Goal: Task Accomplishment & Management: Use online tool/utility

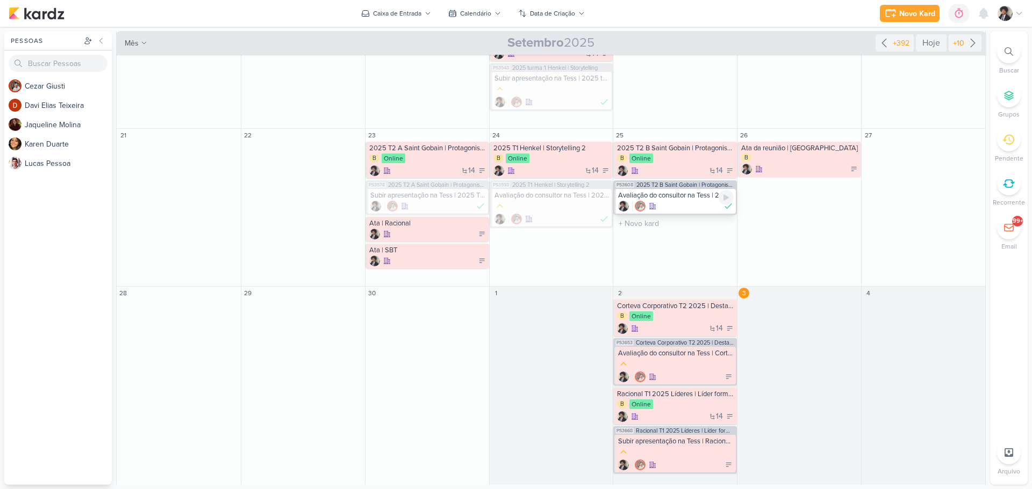
scroll to position [400, 0]
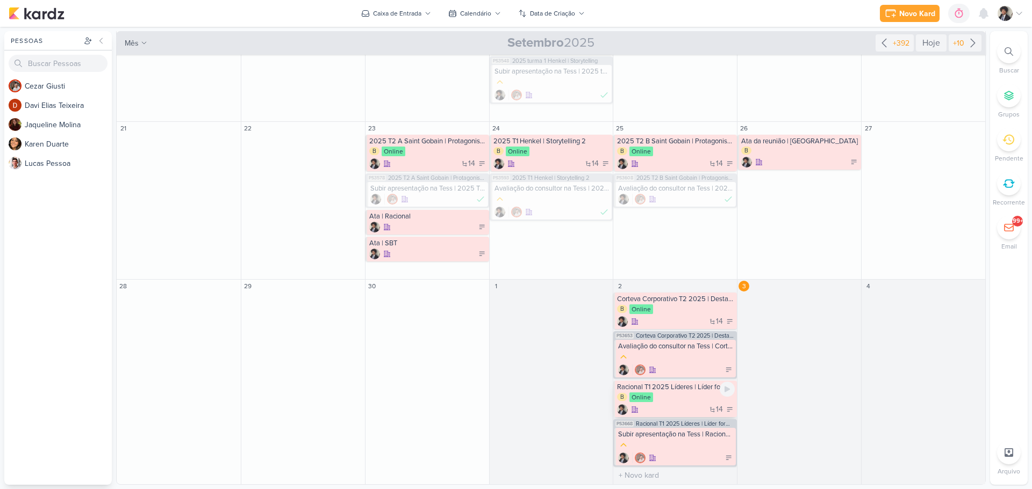
click at [684, 384] on div "Racional T1 2025 Líderes | Líder formador" at bounding box center [676, 387] width 118 height 9
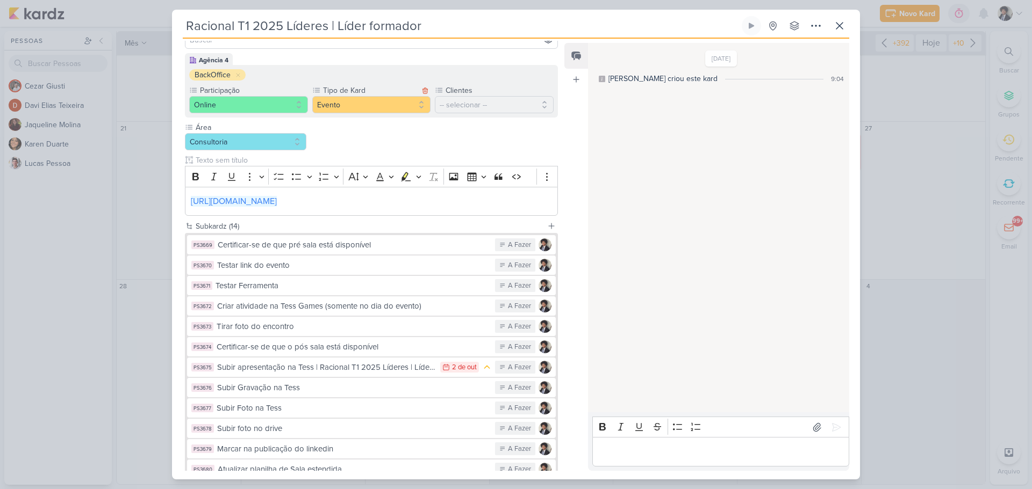
scroll to position [199, 0]
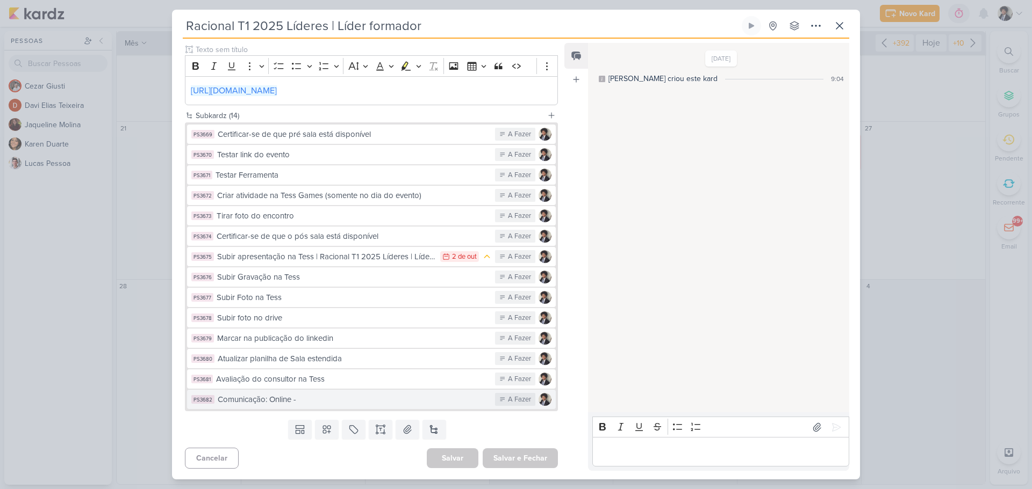
click at [311, 401] on div "Comunicação: Online -" at bounding box center [354, 400] width 272 height 12
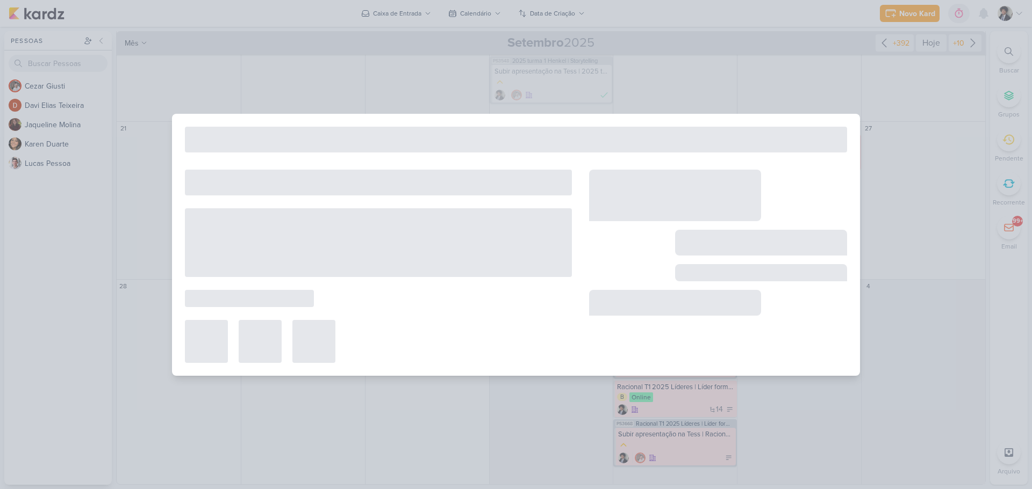
type input "Comunicação: Online -"
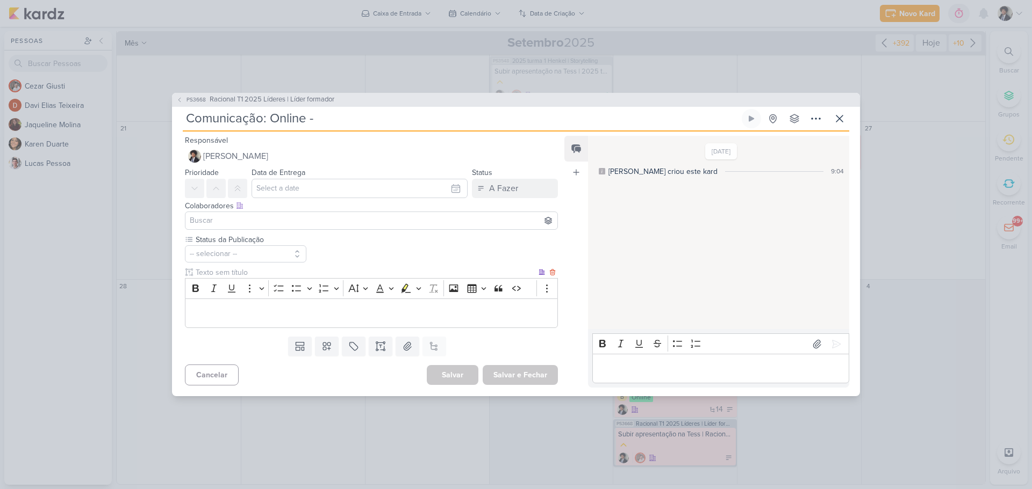
click at [250, 312] on p "Editor editing area: main" at bounding box center [371, 313] width 361 height 13
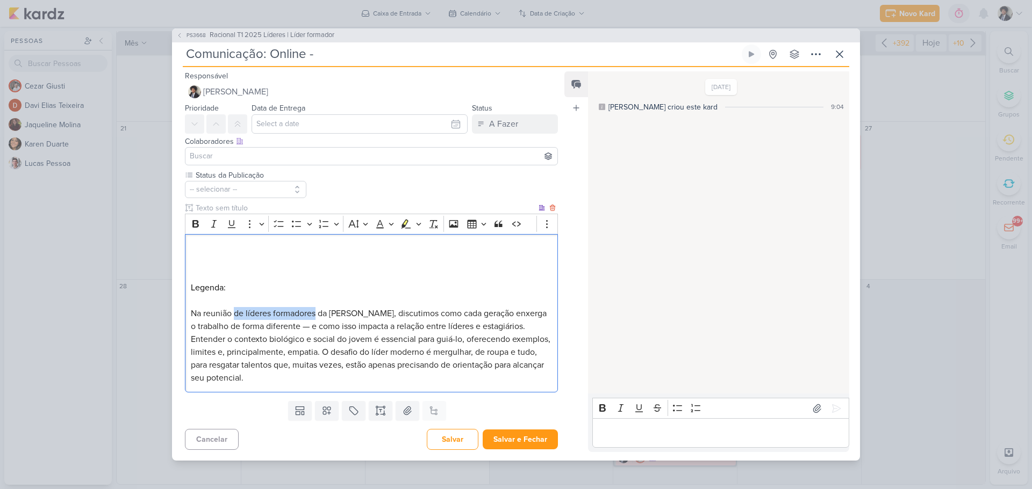
drag, startPoint x: 234, startPoint y: 312, endPoint x: 318, endPoint y: 315, distance: 83.3
click at [318, 315] on span "Na reunião de líderes formadores da Corteva, discutimos como cada geração enxer…" at bounding box center [370, 345] width 359 height 75
click at [315, 314] on span "Na reunião com a liderança da Corteva, discutimos como cada geração enxerga o t…" at bounding box center [370, 345] width 359 height 75
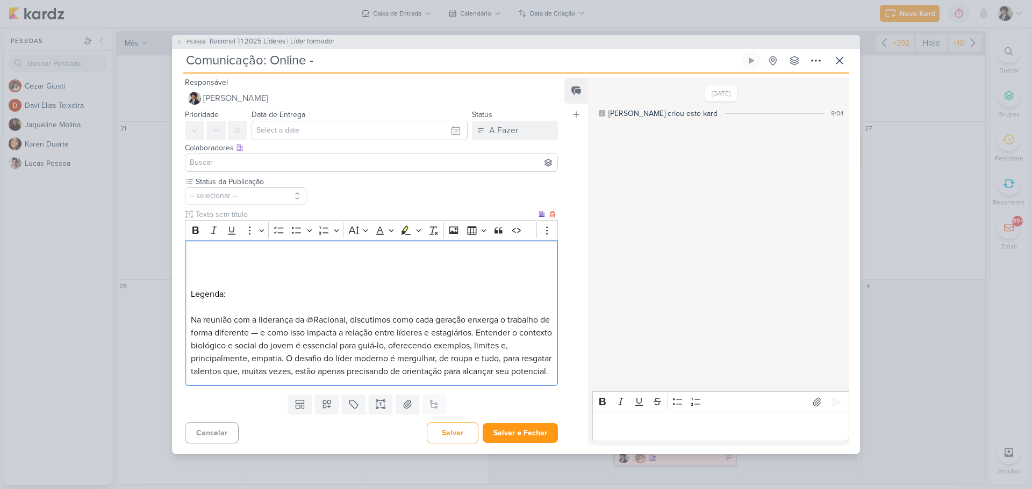
click at [266, 327] on span "Na reunião com a liderança da @Racional, discutimos como cada geração enxerga o…" at bounding box center [371, 346] width 361 height 62
click at [484, 327] on span "Na reunião com a liderança da @Racional, discutimos como cada geração enxerga o…" at bounding box center [371, 346] width 360 height 62
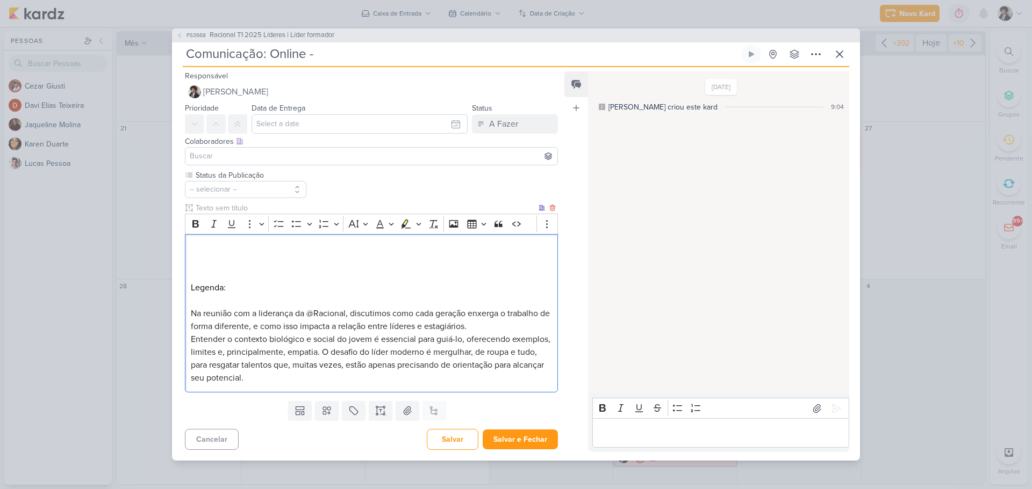
click at [362, 354] on span "Entender o contexto biológico e social do jovem é essencial para guiá-lo, ofere…" at bounding box center [370, 358] width 359 height 49
click at [500, 331] on p "Na reunião com a liderança da @Racional, discutimos como cada geração enxerga o…" at bounding box center [371, 320] width 361 height 26
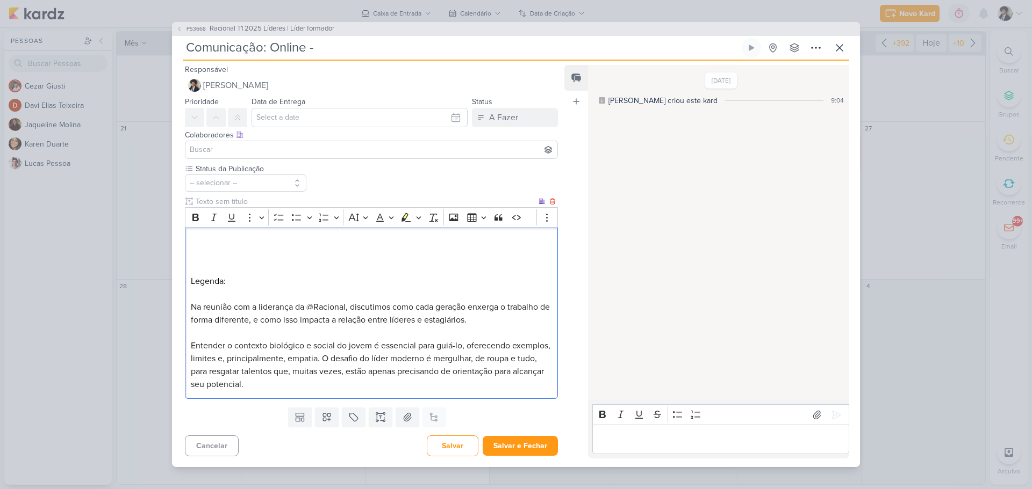
click at [360, 357] on span "Entender o contexto biológico e social do jovem é essencial para guiá-lo, ofere…" at bounding box center [370, 365] width 359 height 49
click at [373, 363] on p "Entender o contexto biológico e social do jovem é essencial para guiá-lo, ofere…" at bounding box center [371, 353] width 361 height 26
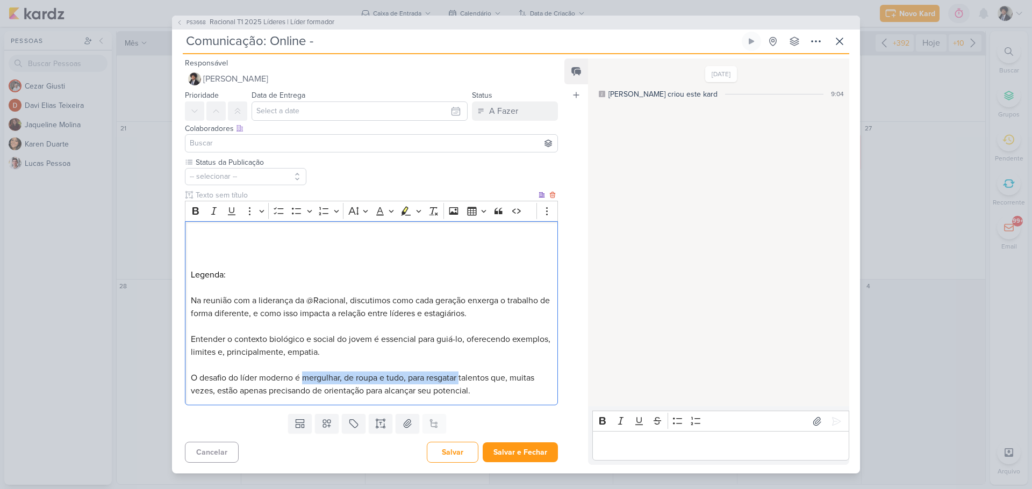
drag, startPoint x: 304, startPoint y: 377, endPoint x: 462, endPoint y: 381, distance: 158.0
click at [462, 381] on span "O desafio do líder moderno é mergulhar, de roupa e tudo, para resgatar talentos…" at bounding box center [362, 385] width 343 height 24
click at [354, 391] on p "O desafio do líder moderno é ajudar talentos que, muitas vezes, estão apenas pr…" at bounding box center [371, 385] width 361 height 26
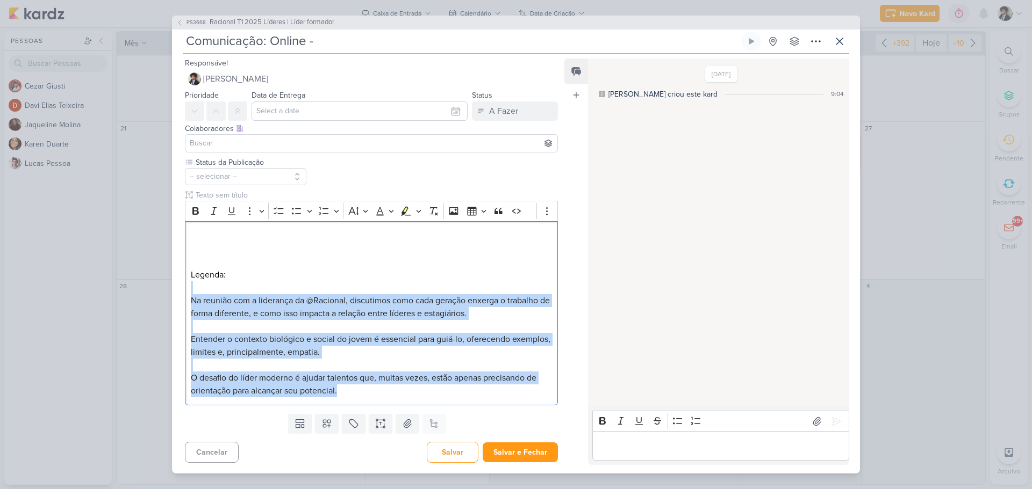
drag, startPoint x: 354, startPoint y: 393, endPoint x: 169, endPoint y: 294, distance: 209.6
click at [169, 294] on div "PS3668 Racional T1 2025 Líderes | Líder formador Comunicação: Online -" at bounding box center [516, 244] width 1032 height 489
copy div "Na reunião com a liderança da @Racional, discutimos como cada geração enxerga o…"
click at [289, 379] on span "O desafio do líder moderno é ajudar talentos que, muitas vezes, estão apenas pr…" at bounding box center [363, 385] width 345 height 24
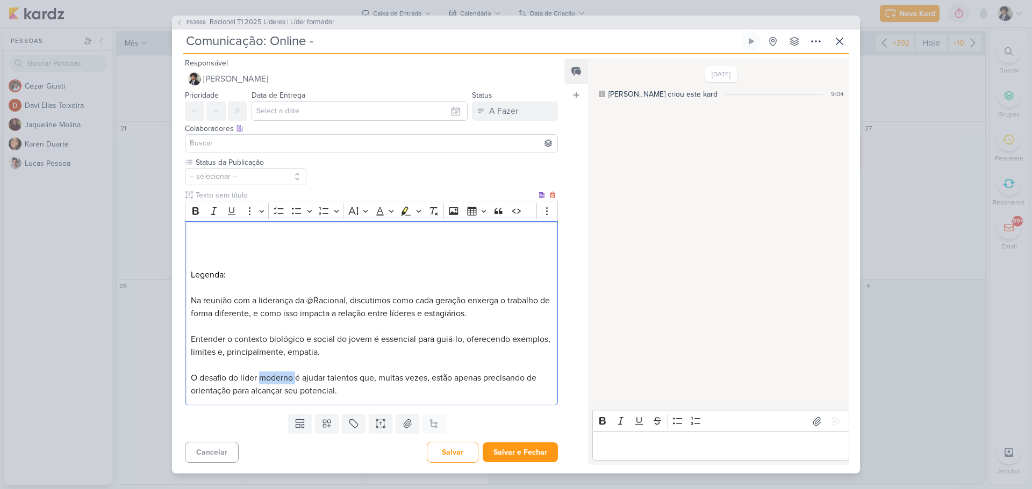
click at [289, 379] on span "O desafio do líder moderno é ajudar talentos que, muitas vezes, estão apenas pr…" at bounding box center [363, 385] width 345 height 24
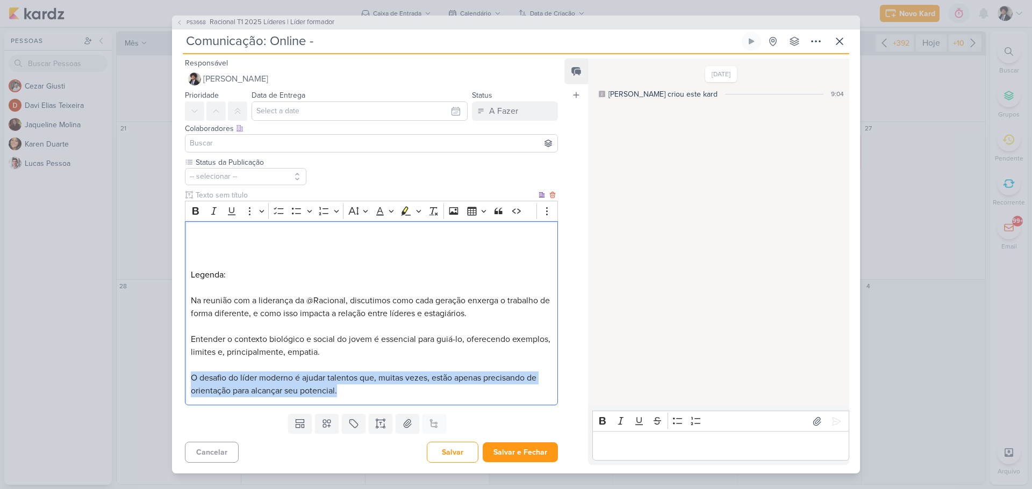
click at [289, 379] on span "O desafio do líder moderno é ajudar talentos que, muitas vezes, estão apenas pr…" at bounding box center [363, 385] width 345 height 24
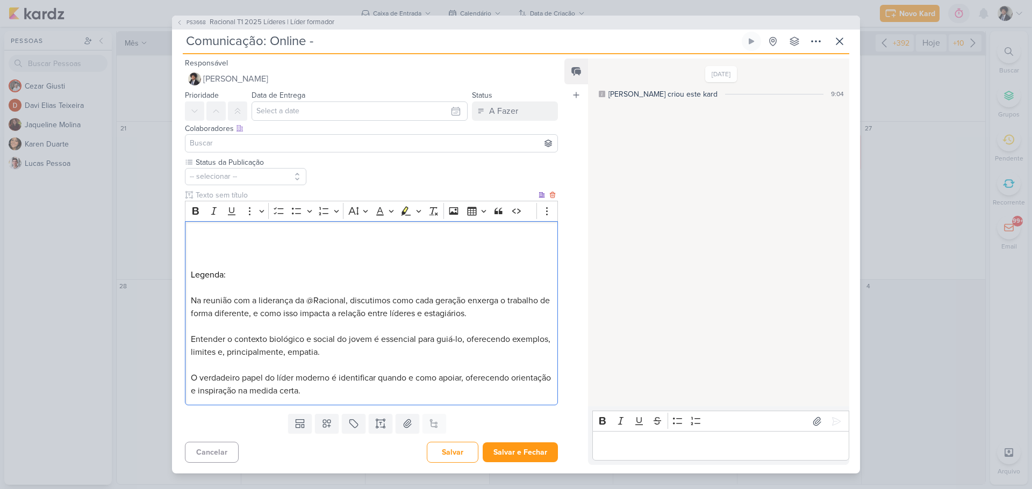
click at [464, 380] on span "O verdadeiro papel do líder moderno é identificar quando e como apoiar, oferece…" at bounding box center [371, 385] width 360 height 24
click at [255, 233] on p "Editor editing area: main" at bounding box center [371, 236] width 361 height 13
drag, startPoint x: 413, startPoint y: 391, endPoint x: 176, endPoint y: 238, distance: 282.5
click at [176, 238] on div "Status da Publicação -- selecionar --" at bounding box center [367, 283] width 390 height 253
copy div "https://drive.google.com/file/d/10jIz18wVPS1CkglbwkobHYVmwdf7GW4b/view?usp=driv…"
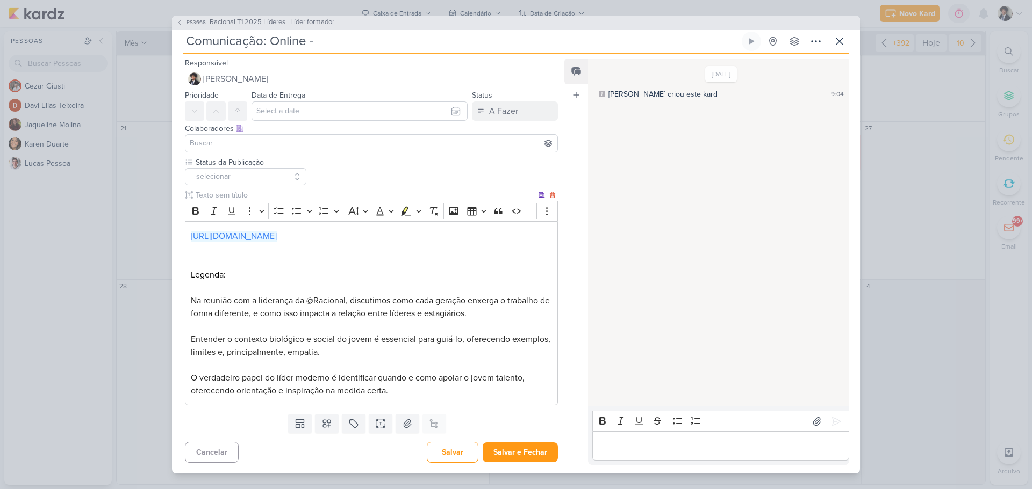
click at [409, 390] on p "O verdadeiro papel do líder moderno é identificar quando e como apoiar o jovem …" at bounding box center [371, 385] width 361 height 26
click at [450, 452] on button "Salvar" at bounding box center [453, 452] width 52 height 21
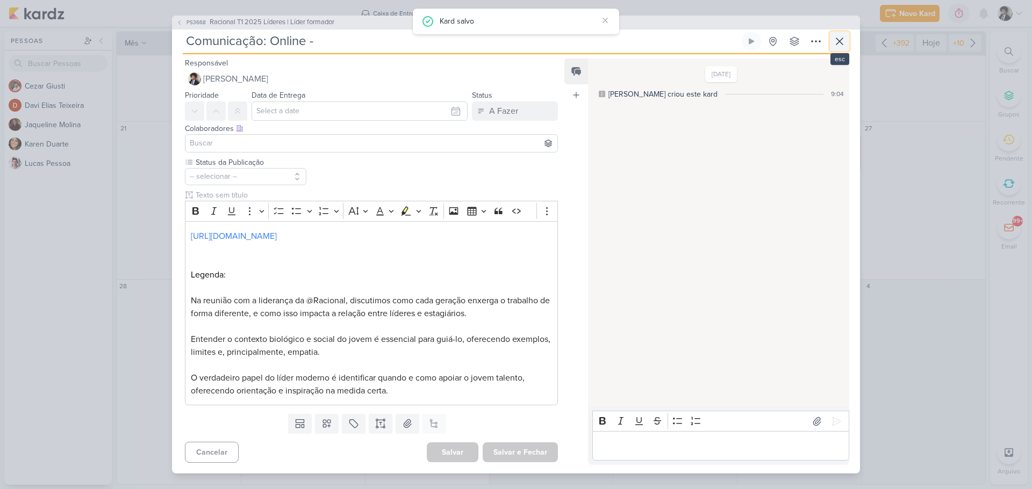
click at [841, 45] on icon at bounding box center [839, 41] width 13 height 13
